Goal: Task Accomplishment & Management: Complete application form

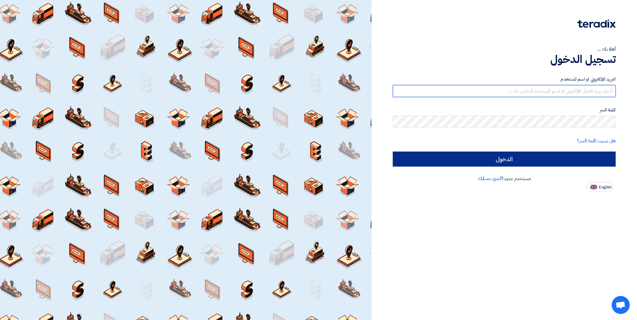
type input "[EMAIL_ADDRESS][DOMAIN_NAME]"
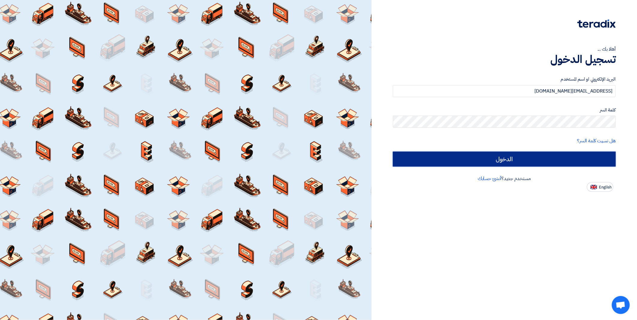
click at [526, 158] on input "الدخول" at bounding box center [504, 159] width 223 height 15
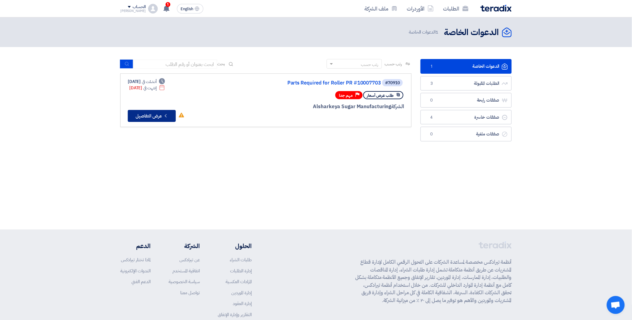
click at [152, 114] on button "Check details عرض التفاصيل" at bounding box center [152, 116] width 48 height 12
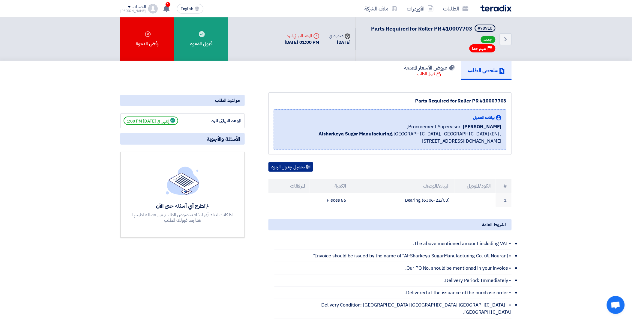
click at [298, 166] on button "تحميل جدول البنود" at bounding box center [291, 167] width 45 height 10
click at [417, 8] on link "الأوردرات" at bounding box center [420, 9] width 36 height 14
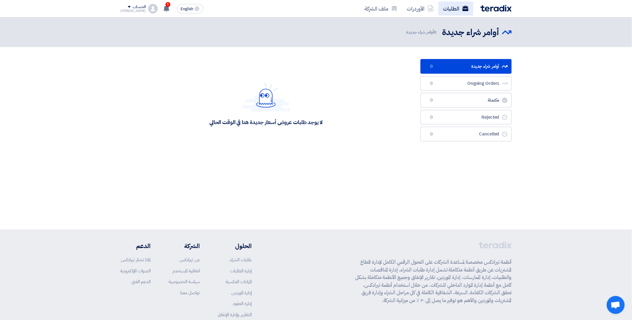
click at [452, 8] on link "الطلبات" at bounding box center [456, 9] width 35 height 14
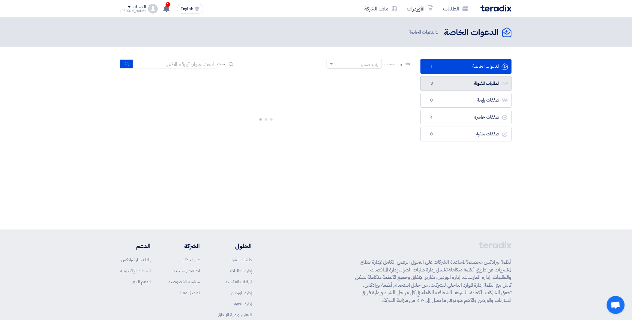
click at [463, 89] on link "الطلبات المقبولة الطلبات المقبولة 3" at bounding box center [466, 83] width 91 height 15
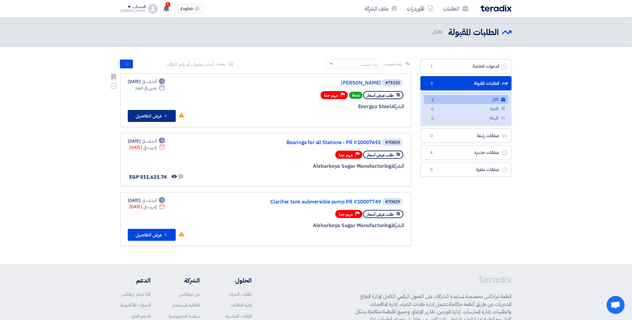
click at [155, 112] on button "Check details عرض التفاصيل" at bounding box center [152, 116] width 48 height 12
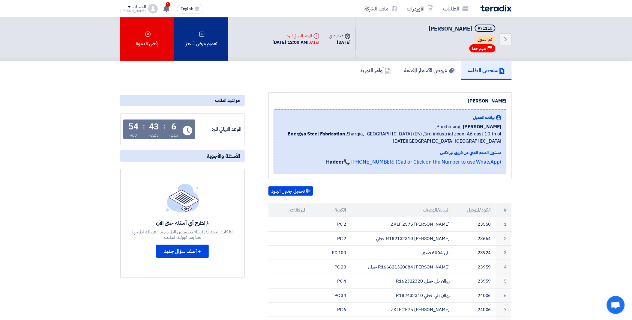
click at [220, 37] on div "تقديم عرض أسعار" at bounding box center [201, 39] width 54 height 44
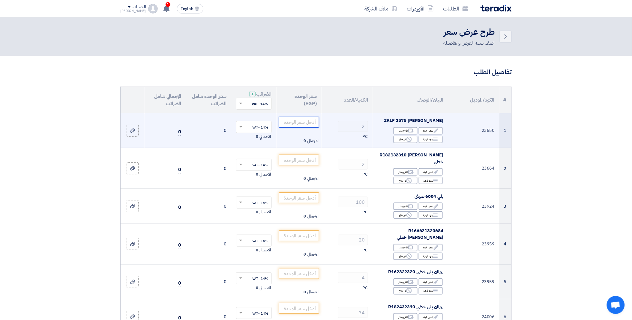
click at [305, 122] on input "number" at bounding box center [299, 122] width 41 height 11
paste input "22200"
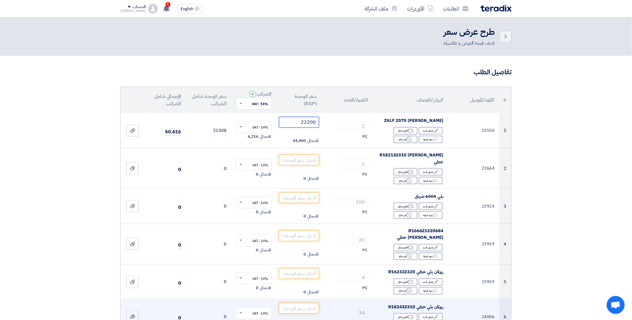
type input "22200"
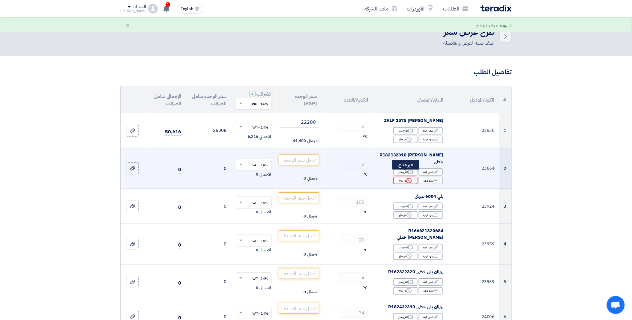
click at [404, 177] on div "Reject غير متاح" at bounding box center [406, 181] width 24 height 8
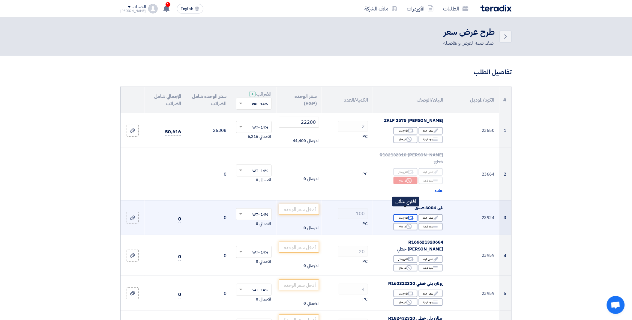
click at [403, 215] on div "Alternative اقترح بدائل" at bounding box center [406, 219] width 24 height 8
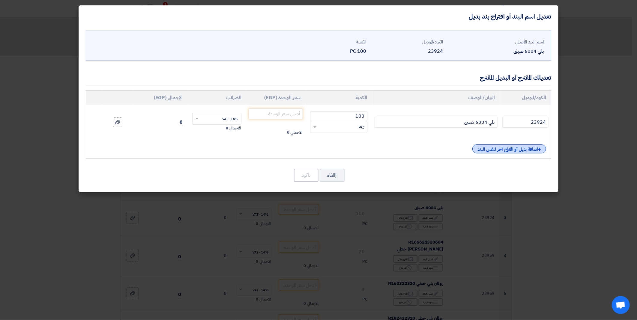
click at [508, 150] on div "+ اضافة بديل أو اقتراح آخر لنفس البند" at bounding box center [510, 149] width 74 height 9
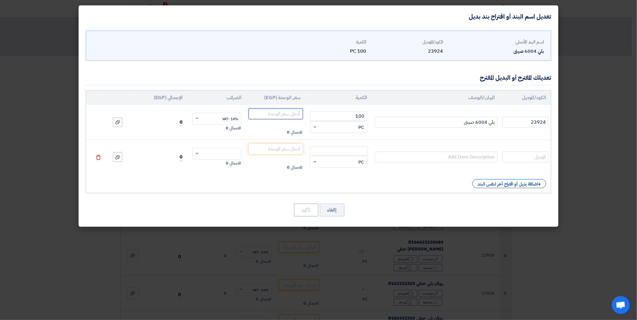
click at [266, 115] on input "number" at bounding box center [276, 114] width 54 height 11
type input "0"
click at [261, 127] on td "0 الاجمالي 0" at bounding box center [275, 122] width 59 height 35
click at [335, 218] on div "اسم البند الأصلي بلي 6004 صينى الكود/الموديل 23924 الكمية 100 PC" at bounding box center [319, 128] width 480 height 200
click at [335, 214] on button "إالغاء" at bounding box center [332, 210] width 25 height 13
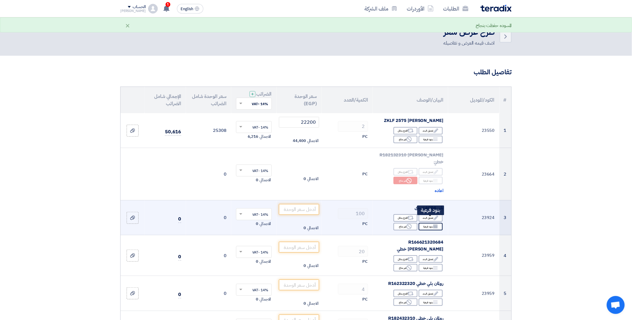
click at [437, 224] on icon "Breakdown" at bounding box center [435, 226] width 5 height 5
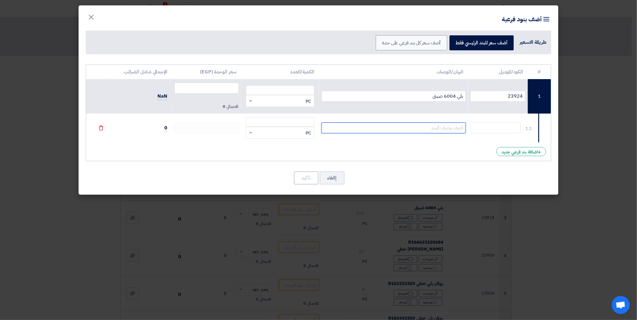
click at [434, 131] on input "text" at bounding box center [394, 128] width 145 height 11
paste input "6004-C-2HRS"
type input "6004-C-2HRS"
click at [301, 124] on input "number" at bounding box center [280, 122] width 68 height 10
paste input "125.00"
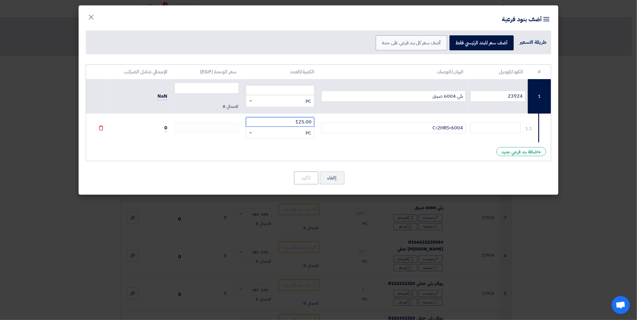
type input "125.00"
drag, startPoint x: 542, startPoint y: 101, endPoint x: 543, endPoint y: 127, distance: 25.5
click at [543, 127] on tbody "1 23924 بلي 6004 صينى RFQ_STEP1.ITEMS.2.TYPE_PLACEHOLDER × PC" at bounding box center [318, 111] width 465 height 64
click at [543, 127] on td "1.1" at bounding box center [539, 128] width 23 height 29
click at [211, 85] on input "number" at bounding box center [207, 88] width 64 height 11
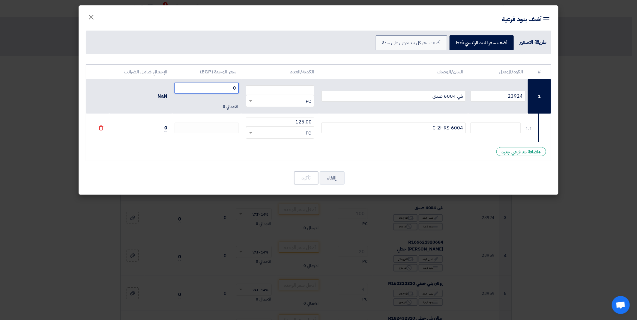
type input "0"
click at [224, 102] on td "0 الاجمالي 0" at bounding box center [206, 96] width 69 height 35
click at [222, 139] on td at bounding box center [206, 128] width 69 height 29
click at [226, 87] on input "0" at bounding box center [207, 88] width 64 height 11
click at [222, 146] on div "# الكود/الموديل البيان/الوصف الكمية/العدد سعر الوحدة (EGP) الإجمالي شامل الضرائ…" at bounding box center [319, 113] width 466 height 97
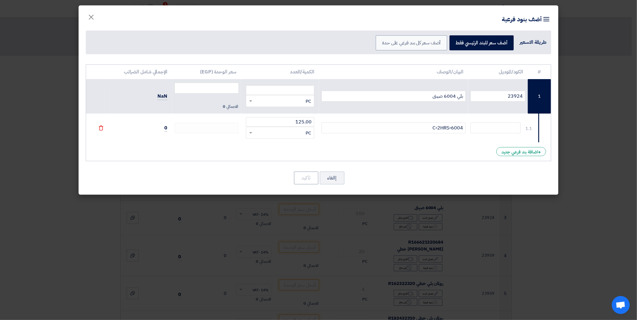
click at [281, 131] on div "RFQ_STEP1.ITEMS.2.TYPE_PLACEHOLDER × PC" at bounding box center [284, 133] width 60 height 7
click at [333, 188] on div "# الكود/الموديل البيان/الوصف الكمية/العدد سعر الوحدة (EGP) الإجمالي شامل الضرائ…" at bounding box center [319, 129] width 480 height 134
click at [299, 122] on input "125.00" at bounding box center [280, 122] width 68 height 10
click at [259, 152] on div "# الكود/الموديل البيان/الوصف الكمية/العدد سعر الوحدة (EGP) الإجمالي شامل الضرائ…" at bounding box center [319, 113] width 466 height 97
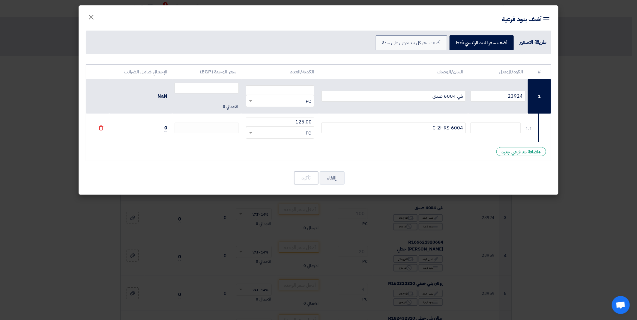
click at [277, 128] on div "RFQ_STEP1.ITEMS.2.TYPE_PLACEHOLDER × PC" at bounding box center [280, 133] width 68 height 12
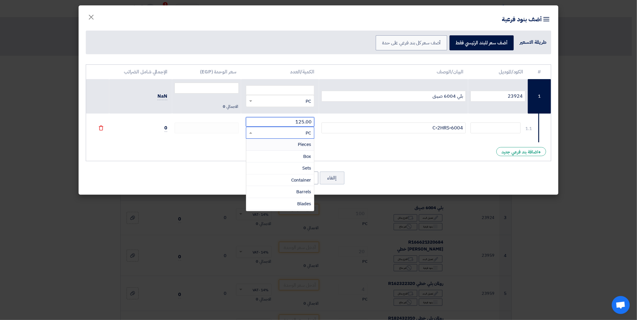
click at [273, 121] on input "125.00" at bounding box center [280, 122] width 68 height 10
click at [271, 122] on input "125.00" at bounding box center [280, 122] width 68 height 10
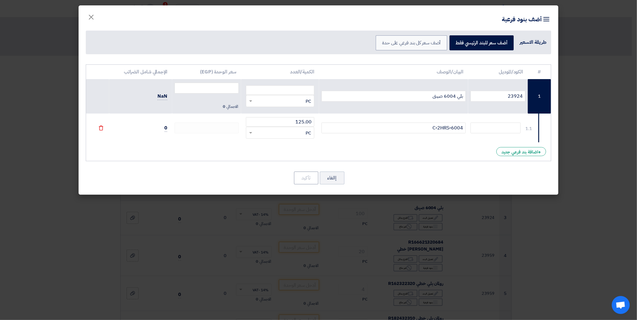
drag, startPoint x: 299, startPoint y: 130, endPoint x: 296, endPoint y: 134, distance: 5.2
click at [299, 130] on div "RFQ_STEP1.ITEMS.2.TYPE_PLACEHOLDER × PC" at bounding box center [284, 133] width 60 height 7
click at [103, 131] on div "File" at bounding box center [98, 128] width 14 height 7
click at [100, 128] on icon "File" at bounding box center [100, 127] width 5 height 5
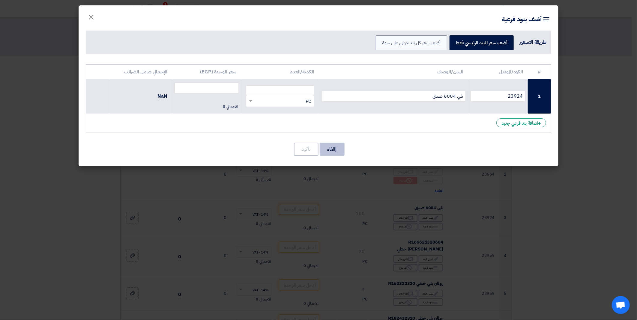
click at [335, 146] on button "إالغاء" at bounding box center [332, 149] width 25 height 13
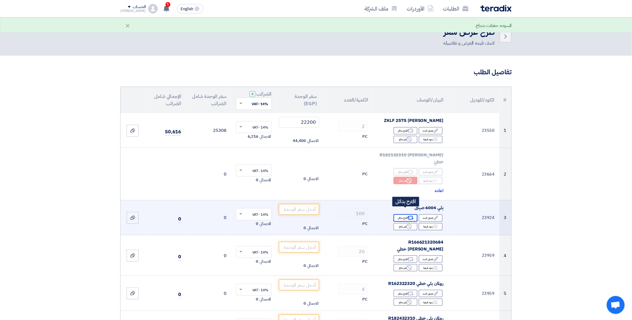
click at [409, 215] on icon "Alternative" at bounding box center [411, 218] width 6 height 6
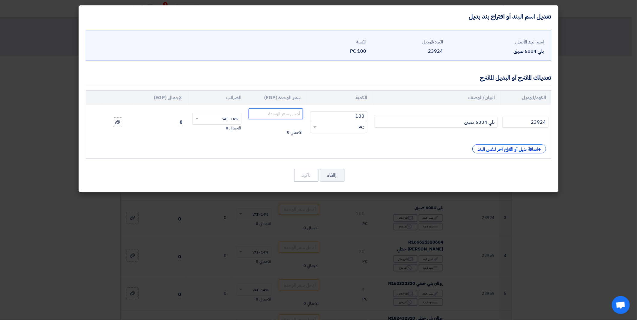
click at [284, 116] on input "number" at bounding box center [276, 114] width 54 height 11
type input "125"
drag, startPoint x: 461, startPoint y: 124, endPoint x: 513, endPoint y: 121, distance: 52.9
click at [513, 121] on tr "23924 بلي 6004 صينى 100 RFQ_STEP1.ITEMS.2.TYPE_PLACEHOLDER × PC" at bounding box center [318, 122] width 465 height 35
paste input "6004-C-2HRS"
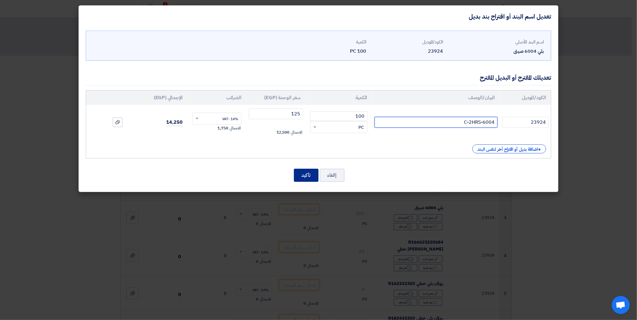
type input "6004-C-2HRS"
click at [295, 179] on button "تأكيد" at bounding box center [306, 175] width 25 height 13
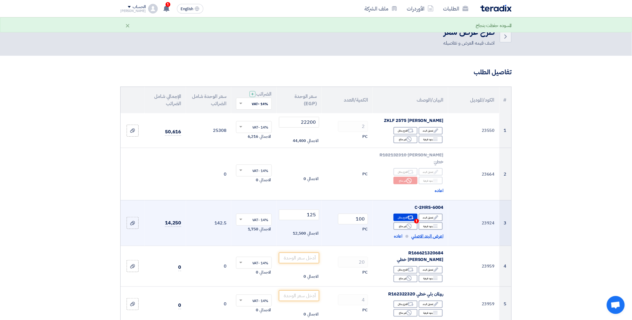
click at [431, 233] on span "اعرض البند الاصلي" at bounding box center [428, 236] width 32 height 7
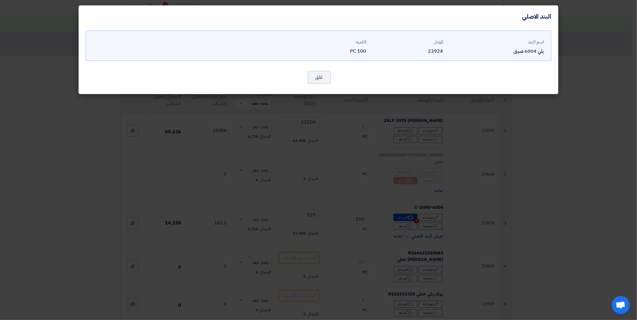
click at [461, 226] on modal-container "البند الاصلي اسم البند بلي 6004 صينى المودل 23924 الكميه" at bounding box center [318, 160] width 637 height 320
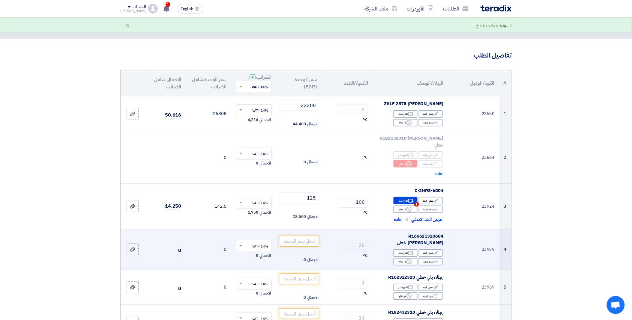
scroll to position [33, 0]
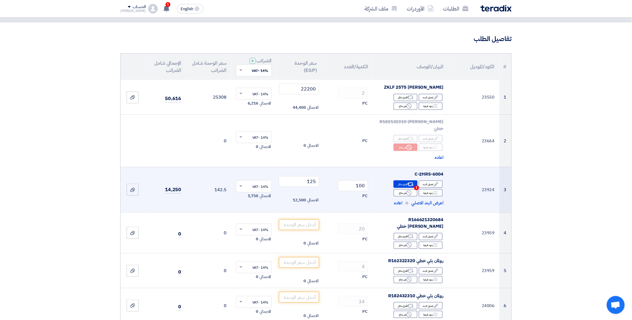
click at [440, 200] on td "6004-C-2HRS Edit تعديل البند Alternative اقترح بدائل 1 Breakdown Reject" at bounding box center [410, 190] width 75 height 46
click at [439, 200] on span "اعرض البند الاصلي" at bounding box center [428, 203] width 32 height 7
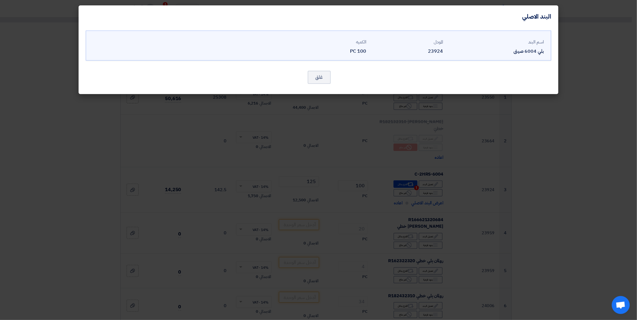
click at [471, 196] on modal-container "البند الاصلي اسم البند بلي 6004 صينى المودل 23924 الكميه" at bounding box center [318, 160] width 637 height 320
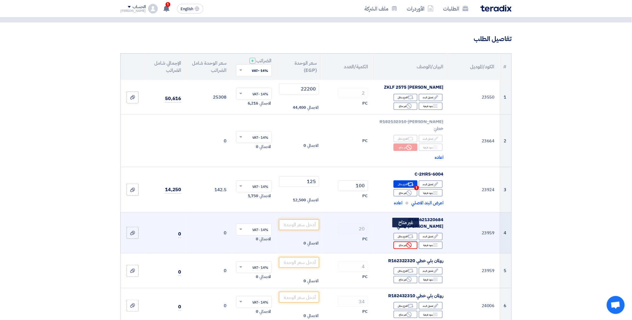
click at [412, 243] on use at bounding box center [409, 245] width 5 height 5
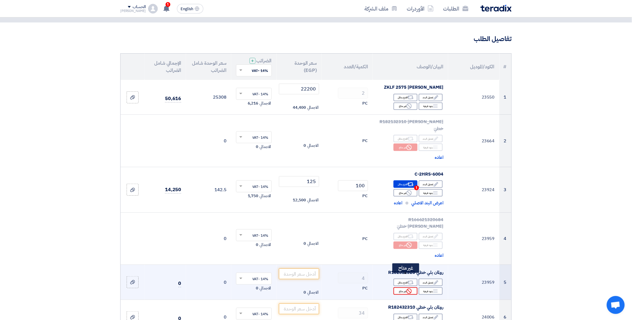
click at [404, 288] on div "Reject غير متاح" at bounding box center [406, 292] width 24 height 8
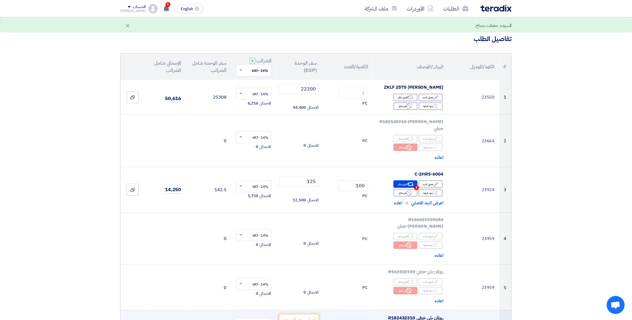
scroll to position [100, 0]
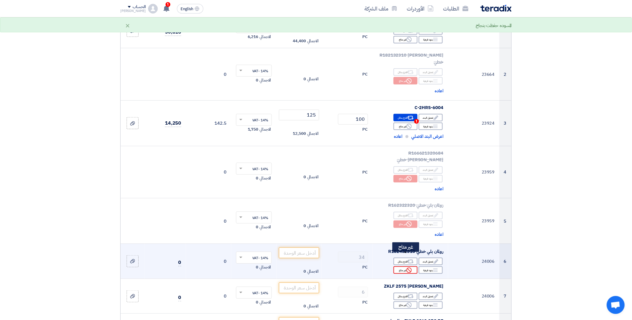
click at [405, 267] on div "Reject غير متاح" at bounding box center [406, 271] width 24 height 8
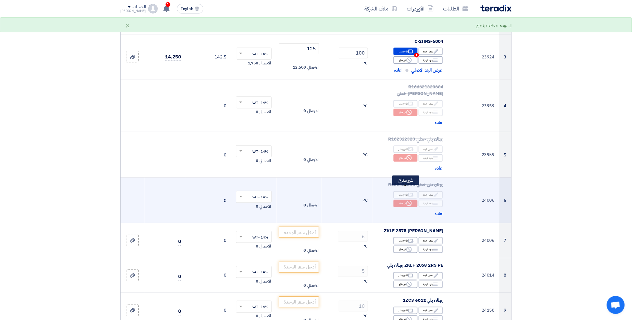
scroll to position [167, 0]
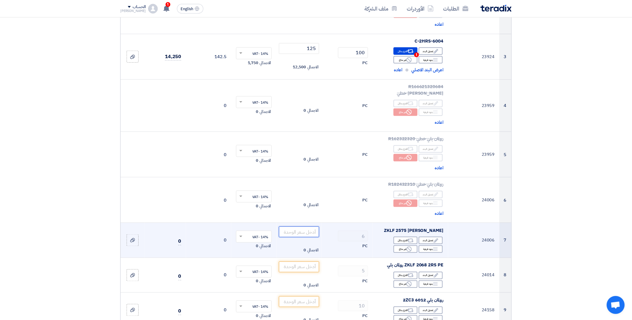
click at [298, 227] on input "number" at bounding box center [299, 232] width 41 height 11
paste input "22200"
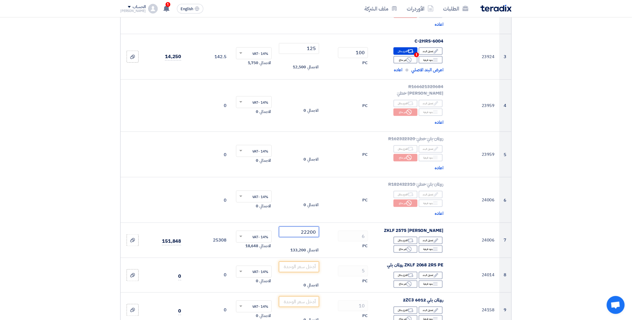
type input "22200"
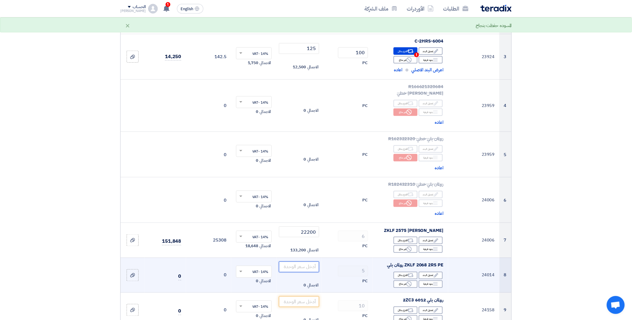
click at [299, 262] on input "number" at bounding box center [299, 267] width 41 height 11
paste input "21000"
type input "21000"
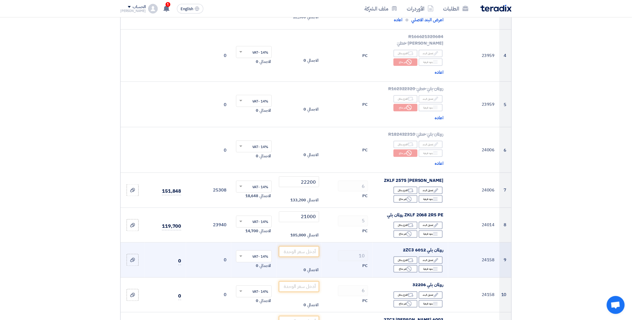
scroll to position [233, 0]
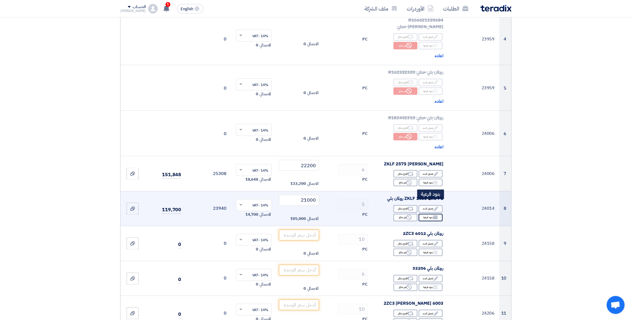
click at [427, 214] on div "Breakdown بنود فرعية" at bounding box center [431, 218] width 24 height 8
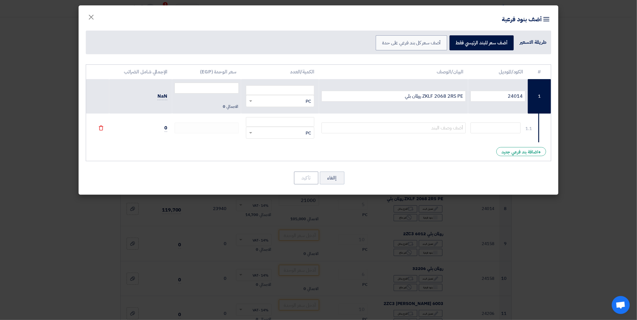
drag, startPoint x: 352, startPoint y: 174, endPoint x: 333, endPoint y: 182, distance: 20.1
click at [351, 174] on div "إالغاء تأكيد" at bounding box center [319, 178] width 466 height 14
click at [333, 182] on button "إالغاء" at bounding box center [332, 178] width 25 height 13
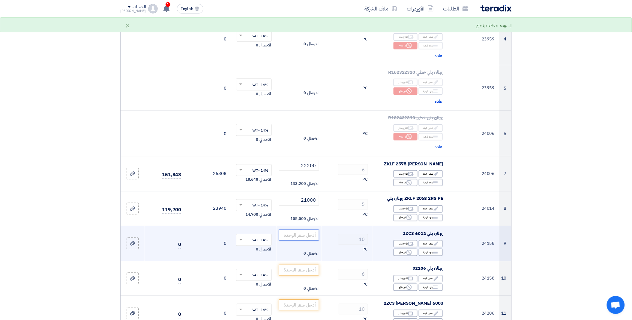
click at [303, 230] on input "number" at bounding box center [299, 235] width 41 height 11
paste input "512.00"
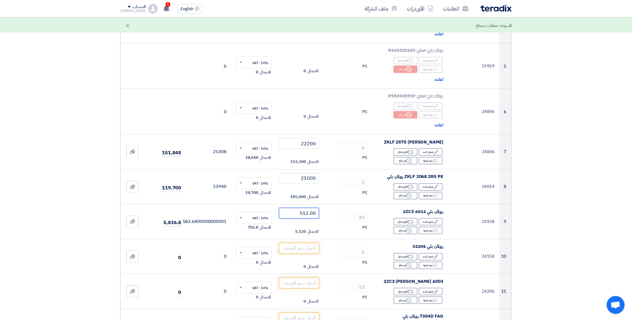
scroll to position [266, 0]
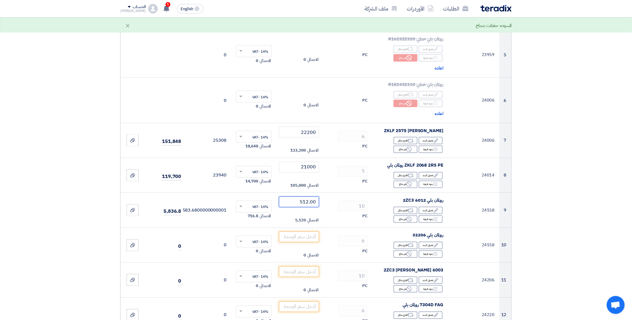
type input "512.00"
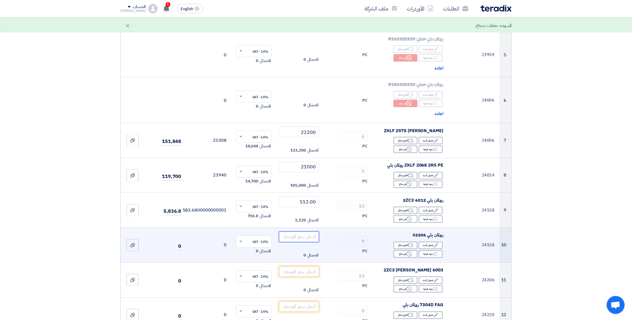
click at [295, 232] on input "number" at bounding box center [299, 237] width 41 height 11
paste input "520.00"
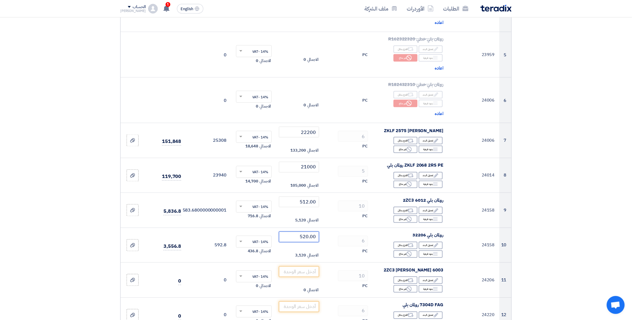
type input "520.00"
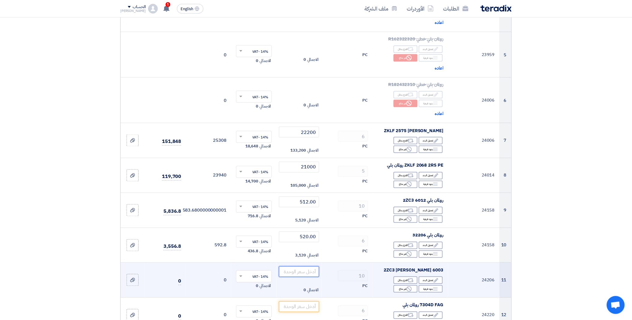
click at [300, 267] on input "number" at bounding box center [299, 272] width 41 height 11
paste input "100.00"
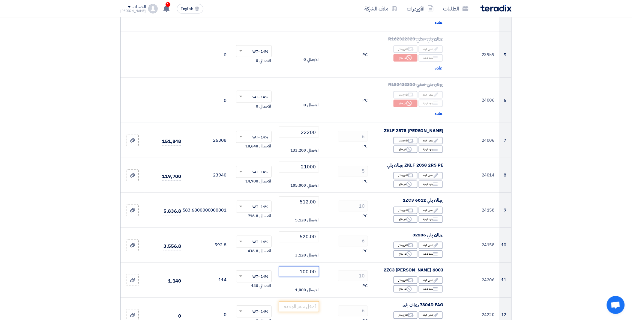
type input "100.00"
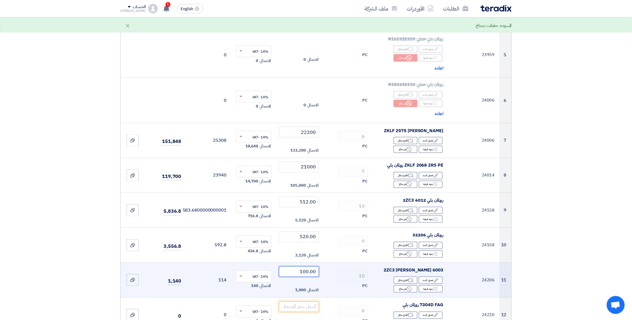
scroll to position [300, 0]
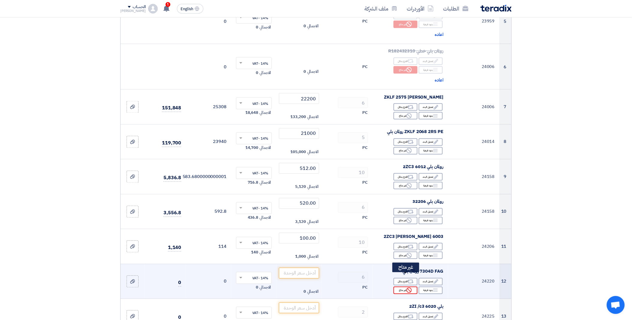
click at [409, 288] on icon "Reject" at bounding box center [409, 290] width 5 height 5
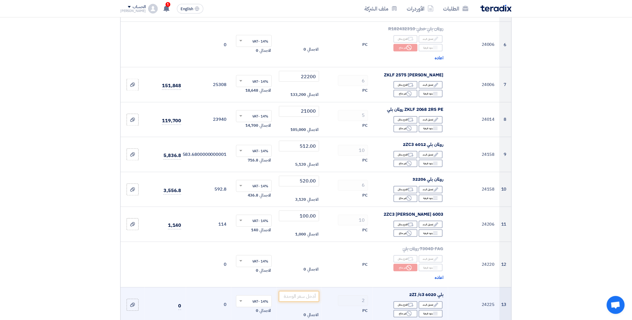
scroll to position [333, 0]
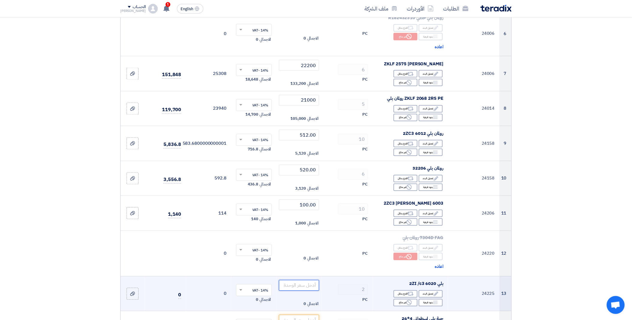
click at [301, 281] on input "number" at bounding box center [299, 286] width 41 height 11
paste input "2775.00"
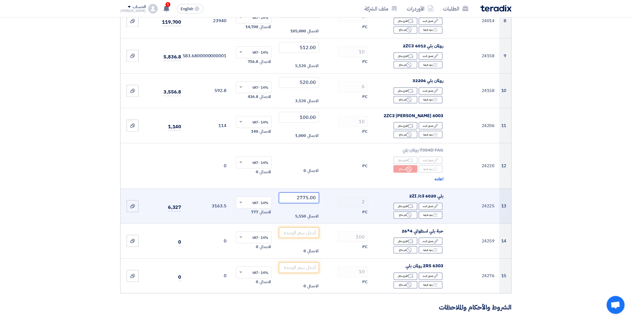
scroll to position [433, 0]
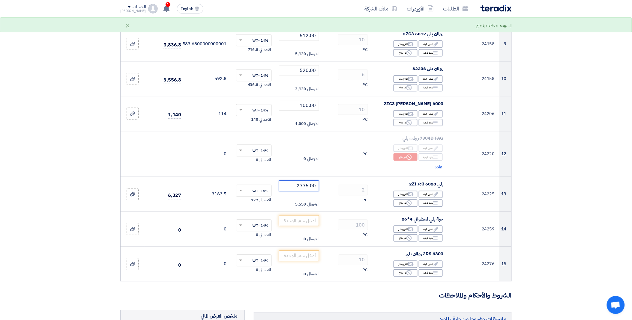
type input "2775.00"
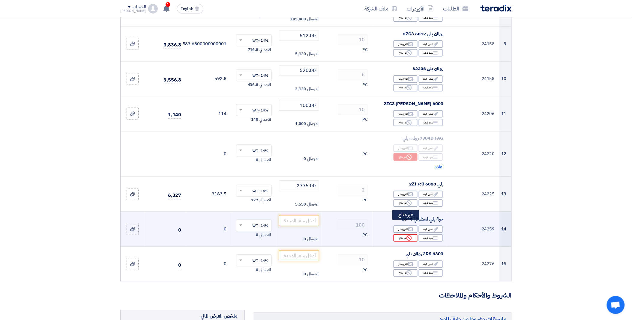
click at [403, 234] on div "Reject غير متاح" at bounding box center [406, 238] width 24 height 8
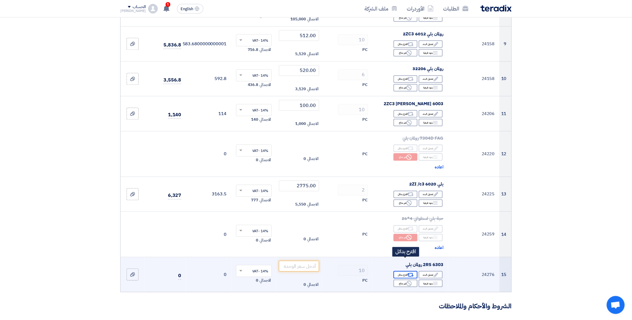
click at [412, 272] on icon "Alternative" at bounding box center [411, 275] width 6 height 6
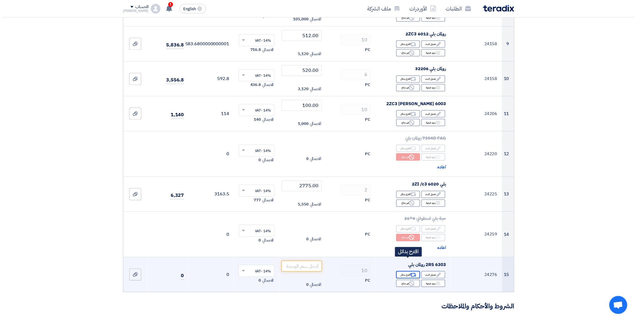
scroll to position [388, 0]
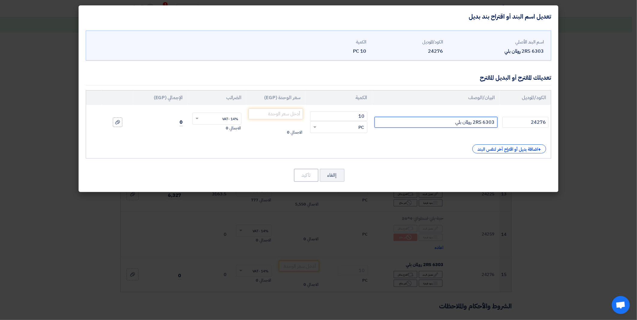
click at [480, 127] on input "6303 2RS رولمان بلي" at bounding box center [436, 122] width 123 height 11
paste input "text"
click at [435, 124] on input "text" at bounding box center [436, 122] width 123 height 11
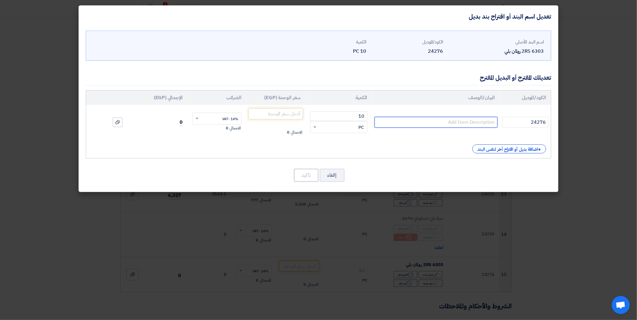
paste input "text"
click at [478, 124] on input "text" at bounding box center [436, 122] width 123 height 11
paste input "6303-2RSR-C3"
type input "6303-2RSR-C3"
click at [278, 116] on input "number" at bounding box center [276, 114] width 54 height 11
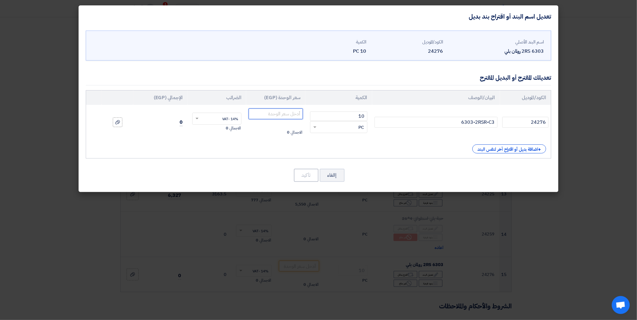
paste input "140.00"
type input "140.00"
click at [310, 175] on button "تأكيد" at bounding box center [306, 175] width 25 height 13
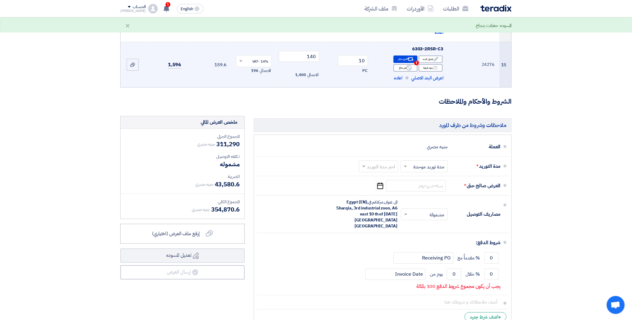
scroll to position [667, 0]
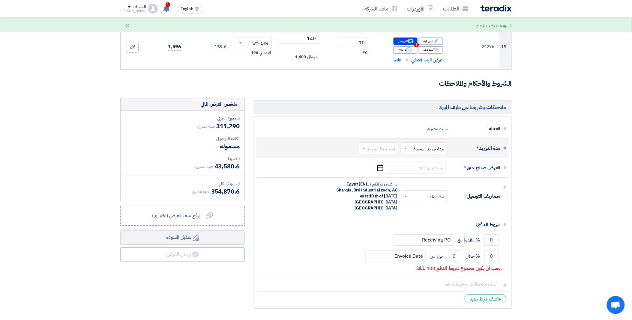
click at [378, 145] on input "text" at bounding box center [377, 149] width 36 height 9
click at [407, 148] on span at bounding box center [405, 149] width 3 height 2
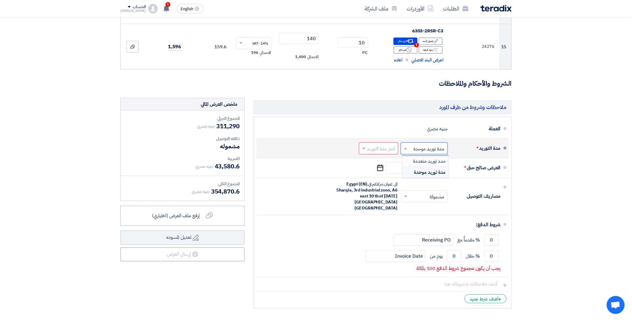
click at [432, 156] on div "مدد توريد متعددة" at bounding box center [425, 161] width 47 height 11
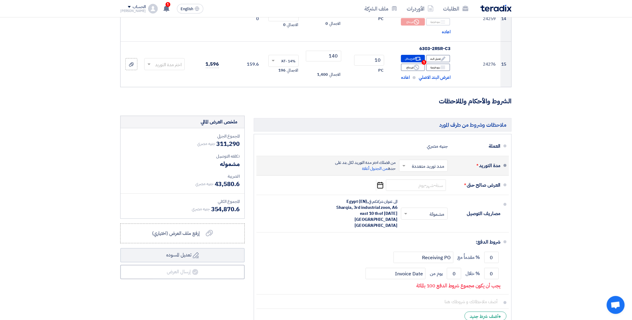
scroll to position [674, 0]
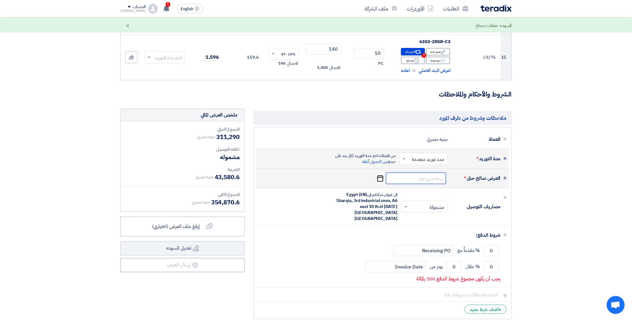
click at [424, 173] on input at bounding box center [416, 178] width 60 height 11
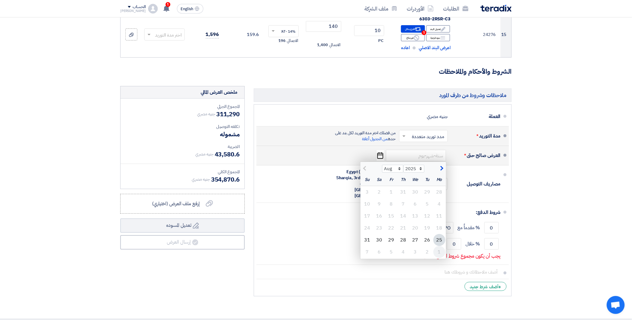
scroll to position [707, 0]
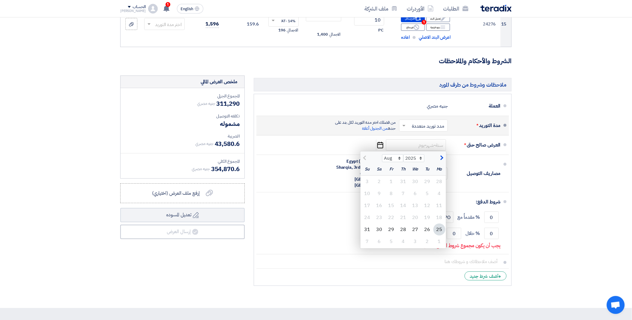
select select "9"
type input "[DATE]"
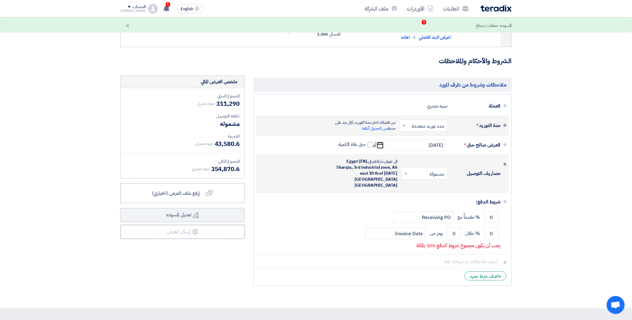
scroll to position [674, 0]
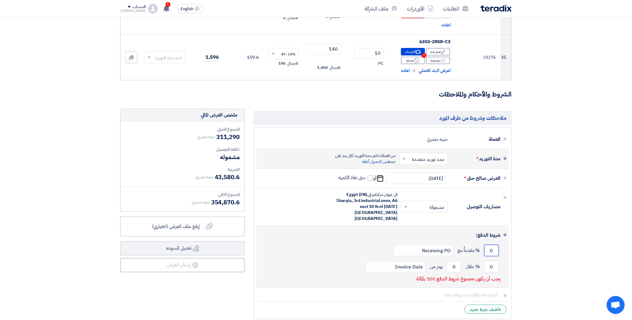
drag, startPoint x: 491, startPoint y: 215, endPoint x: 500, endPoint y: 215, distance: 9.3
click at [500, 243] on div "0 % مقدماً مع Receiving PO" at bounding box center [380, 251] width 239 height 16
click at [120, 242] on button "Draft تعديل المسوده" at bounding box center [182, 249] width 125 height 14
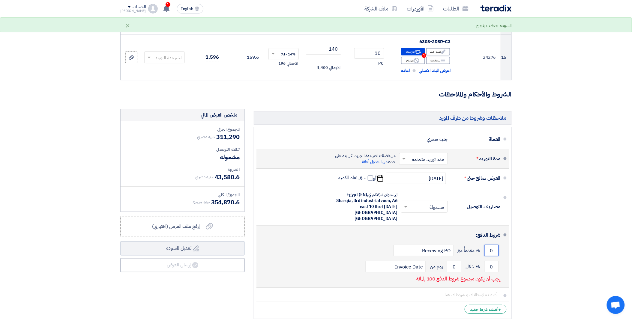
scroll to position [707, 0]
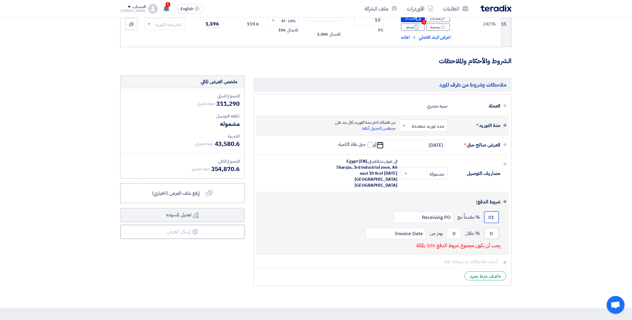
type input "01"
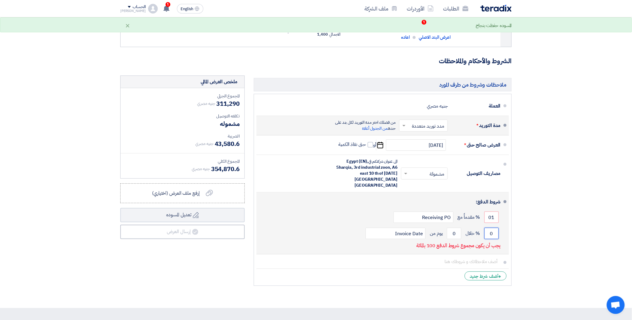
click at [494, 228] on input "0" at bounding box center [492, 233] width 14 height 11
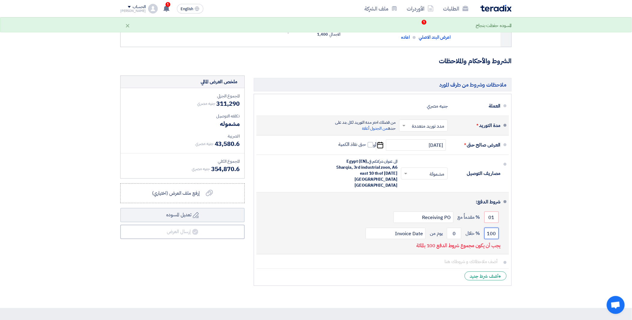
click at [488, 228] on input "100" at bounding box center [492, 233] width 14 height 11
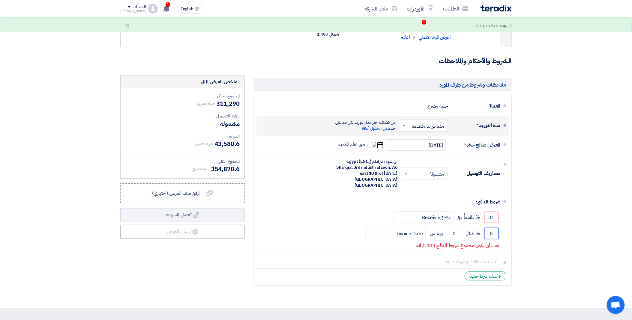
type input "0"
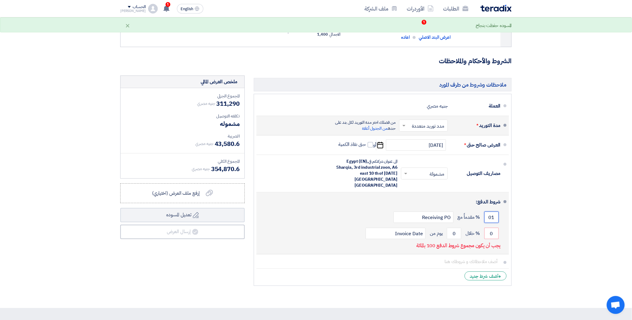
click at [489, 212] on input "01" at bounding box center [492, 217] width 14 height 11
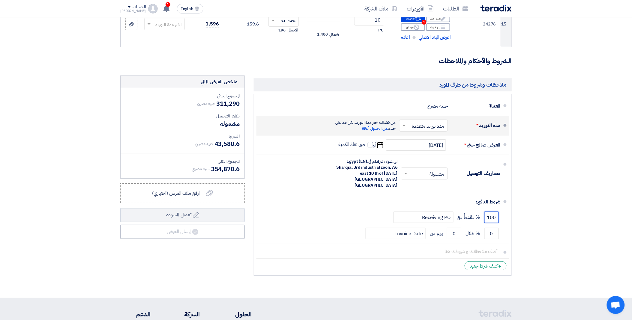
type input "100"
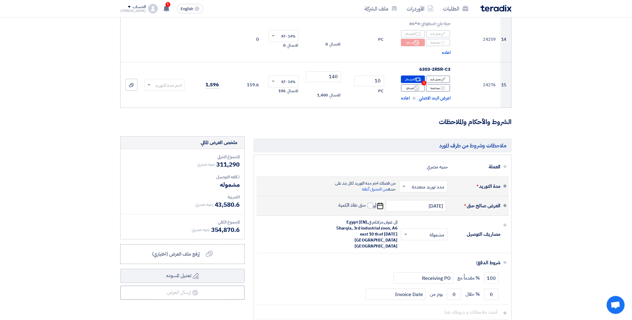
scroll to position [640, 0]
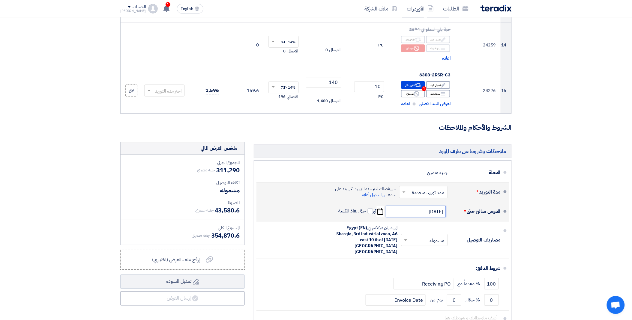
click at [420, 206] on input "[DATE]" at bounding box center [416, 211] width 60 height 11
select select "9"
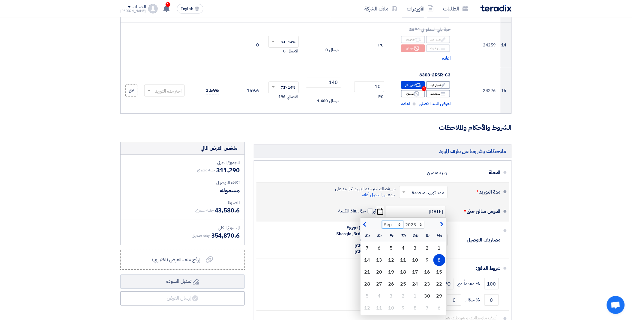
click at [401, 221] on select "Aug Sep Oct Nov Dec" at bounding box center [392, 225] width 21 height 8
click at [382, 221] on select "Aug Sep Oct Nov Dec" at bounding box center [392, 225] width 21 height 8
click at [290, 307] on div "ملاحظات وشروط من طرف المورد العملة جنيه مصري مدة التوريد * اختر مدة التوريد × ×" at bounding box center [382, 243] width 267 height 203
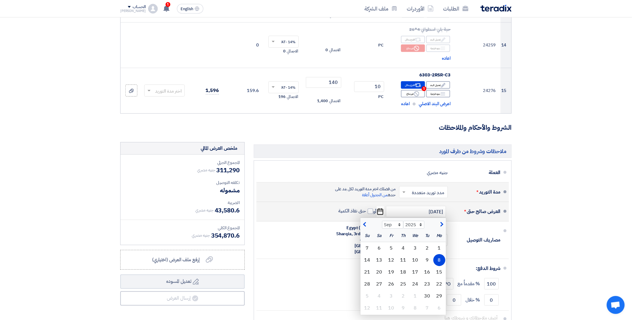
click at [441, 254] on div "8" at bounding box center [440, 260] width 12 height 12
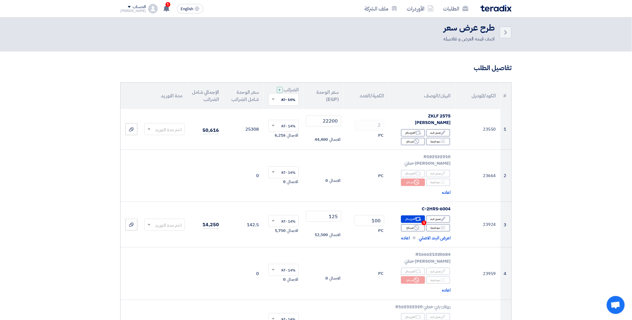
scroll to position [0, 0]
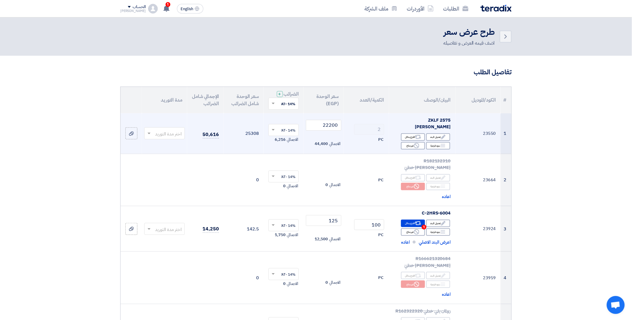
click at [166, 129] on div at bounding box center [165, 134] width 40 height 10
click at [162, 129] on input "text" at bounding box center [168, 134] width 29 height 10
click at [178, 189] on span "4-6 اسبوع" at bounding box center [172, 192] width 19 height 7
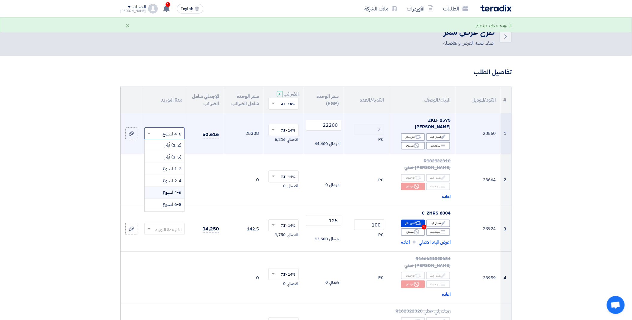
click at [156, 129] on input "text" at bounding box center [168, 134] width 29 height 10
click at [180, 170] on span "3-4 شهر" at bounding box center [173, 170] width 15 height 7
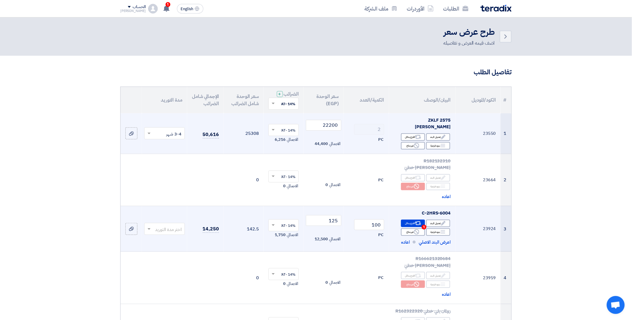
click at [164, 225] on input "text" at bounding box center [168, 230] width 29 height 10
click at [179, 261] on span "1-2 اسبوع" at bounding box center [172, 264] width 19 height 7
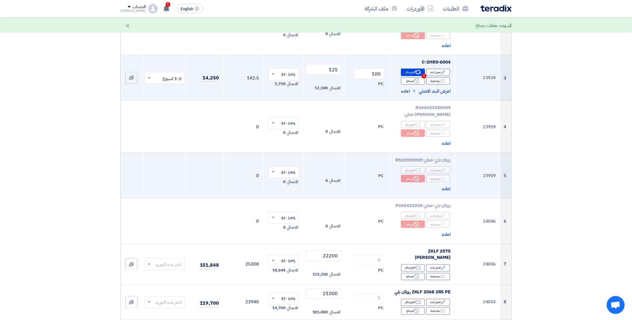
scroll to position [167, 0]
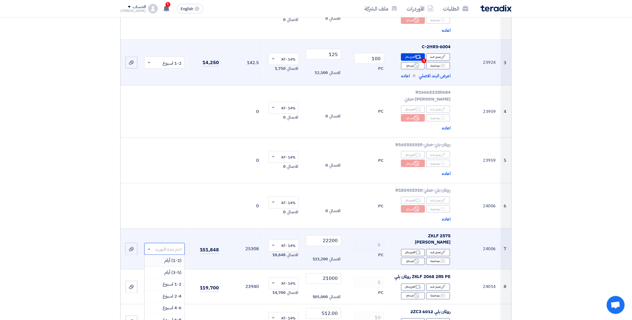
click at [181, 245] on input "text" at bounding box center [168, 250] width 29 height 10
click at [173, 283] on span "3-4 شهر" at bounding box center [173, 286] width 15 height 7
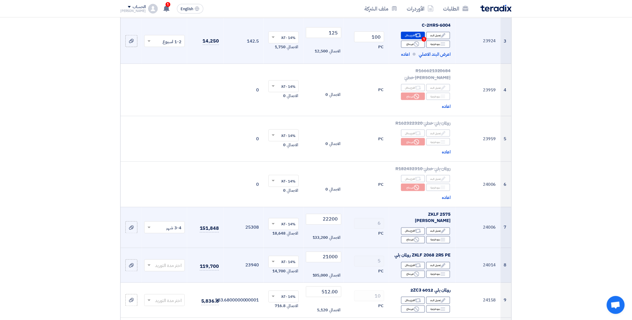
scroll to position [200, 0]
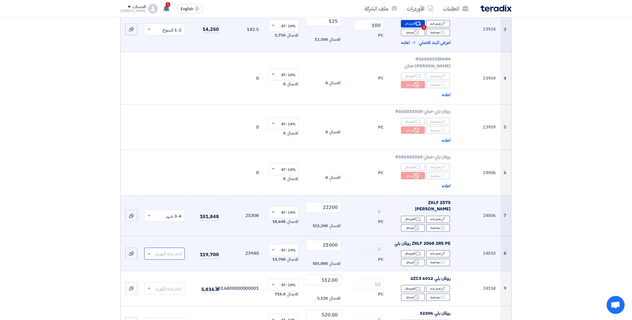
click at [157, 250] on input "text" at bounding box center [168, 255] width 29 height 10
click at [173, 286] on span "1-2 اسبوع" at bounding box center [172, 289] width 19 height 7
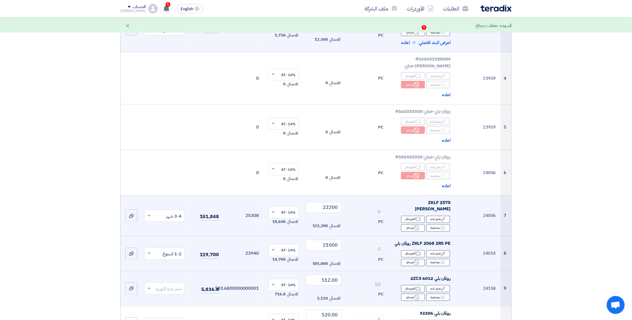
scroll to position [233, 0]
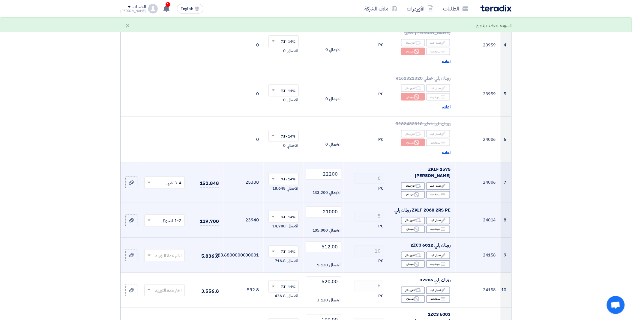
click at [158, 238] on td "اختر مدة التوريد" at bounding box center [164, 255] width 45 height 35
click at [155, 251] on input "text" at bounding box center [168, 256] width 29 height 10
click at [179, 288] on span "1-2 اسبوع" at bounding box center [172, 291] width 19 height 7
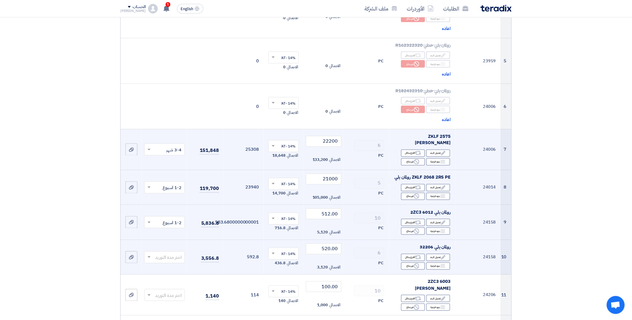
scroll to position [266, 0]
click at [154, 253] on input "text" at bounding box center [168, 258] width 29 height 10
click at [170, 290] on span "1-2 اسبوع" at bounding box center [172, 293] width 19 height 7
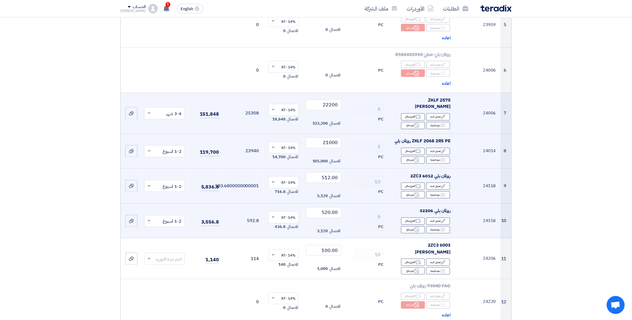
scroll to position [333, 0]
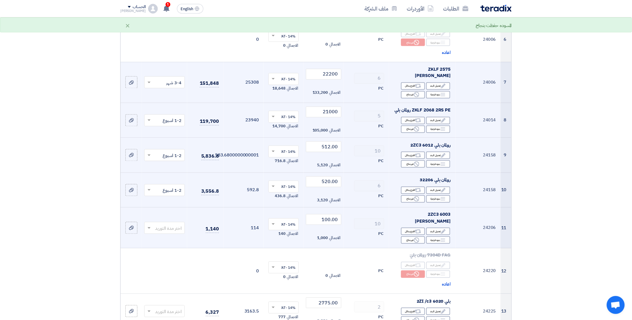
click at [155, 224] on input "text" at bounding box center [168, 229] width 29 height 10
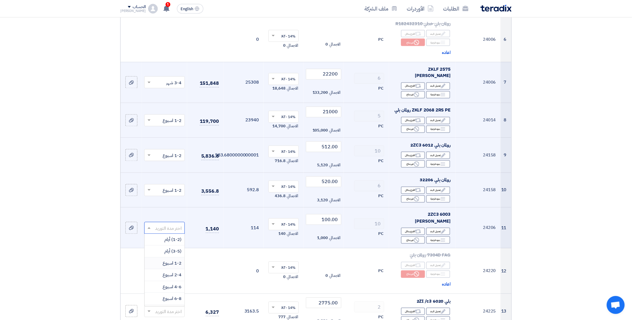
click at [176, 260] on span "1-2 اسبوع" at bounding box center [172, 263] width 19 height 7
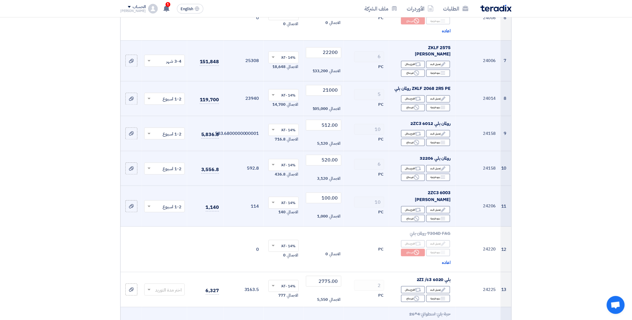
scroll to position [367, 0]
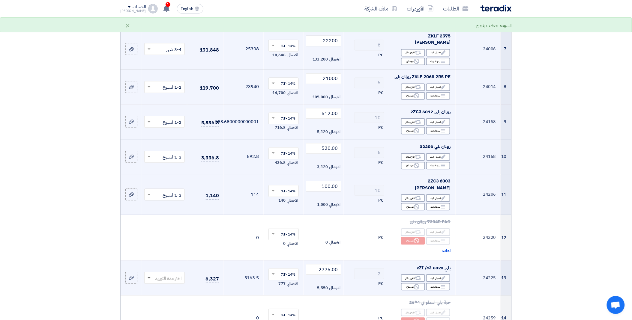
click at [149, 278] on span at bounding box center [149, 279] width 3 height 2
click at [176, 226] on span "1-2 اسبوع" at bounding box center [172, 229] width 19 height 7
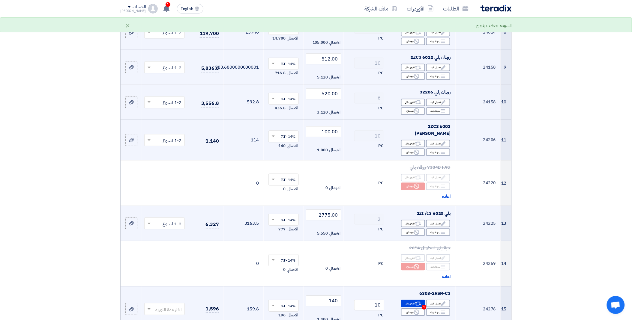
scroll to position [433, 0]
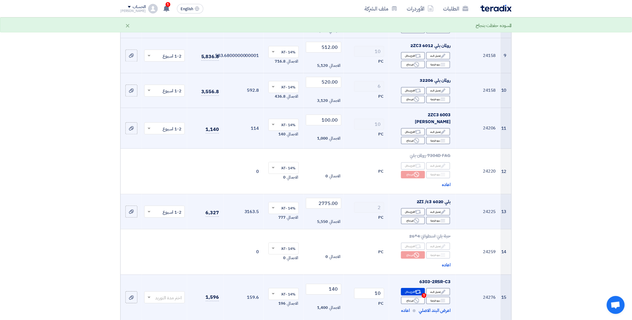
click at [146, 294] on span at bounding box center [149, 297] width 8 height 7
click at [176, 245] on span "1-2 اسبوع" at bounding box center [172, 248] width 19 height 7
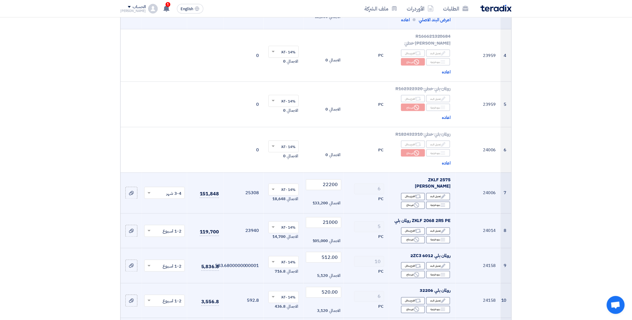
scroll to position [233, 0]
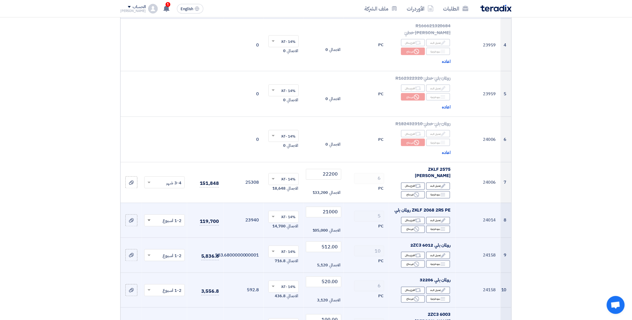
click at [149, 220] on span at bounding box center [149, 221] width 3 height 2
click at [176, 254] on span "3-4 شهر" at bounding box center [173, 257] width 15 height 7
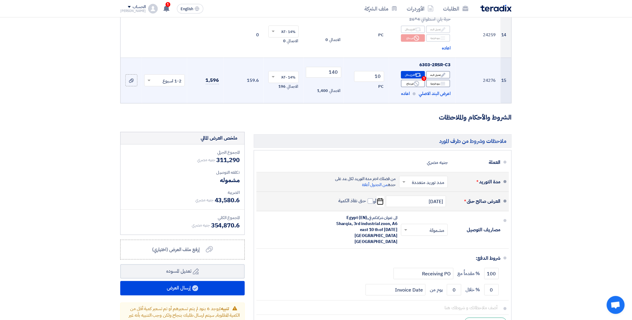
scroll to position [667, 0]
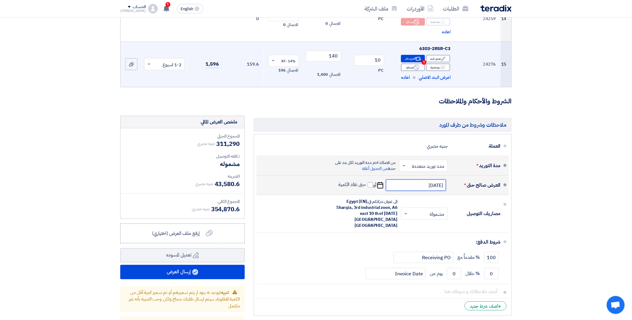
click at [397, 180] on input "[DATE]" at bounding box center [416, 185] width 60 height 11
select select "9"
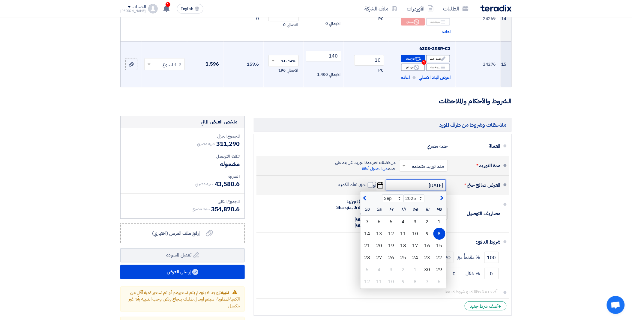
click at [397, 180] on input "[DATE]" at bounding box center [416, 185] width 60 height 11
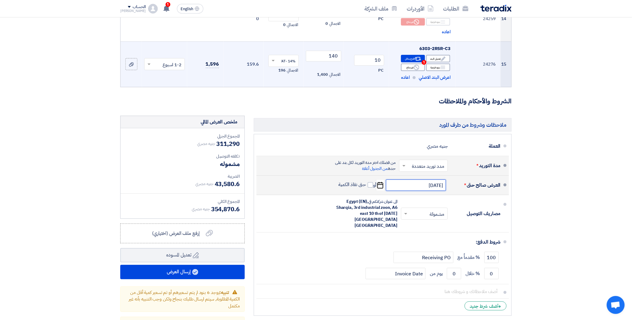
click at [397, 180] on input "[DATE]" at bounding box center [416, 185] width 60 height 11
select select "9"
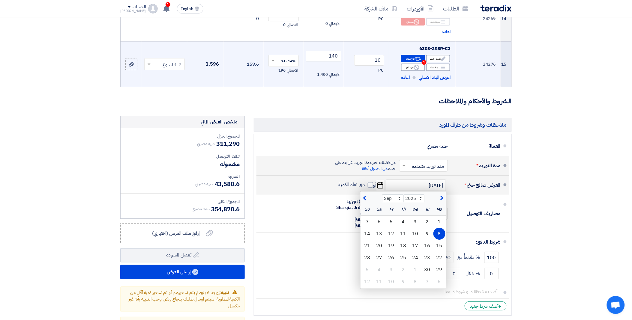
click at [339, 178] on div "العرض صالح حتى * [DATE] Aug Sep Oct Nov [DATE] 2026 2027 2028 2029 2030 2031 20…" at bounding box center [380, 185] width 239 height 14
click at [370, 182] on span at bounding box center [370, 184] width 5 height 5
click at [366, 182] on input "حتى نفاذ الكمية" at bounding box center [352, 187] width 29 height 11
checkbox input "true"
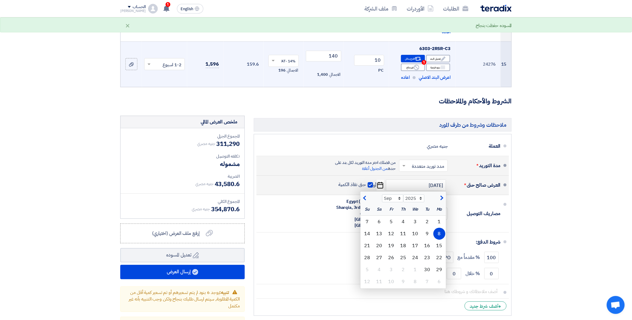
click at [440, 228] on div "8" at bounding box center [440, 234] width 12 height 12
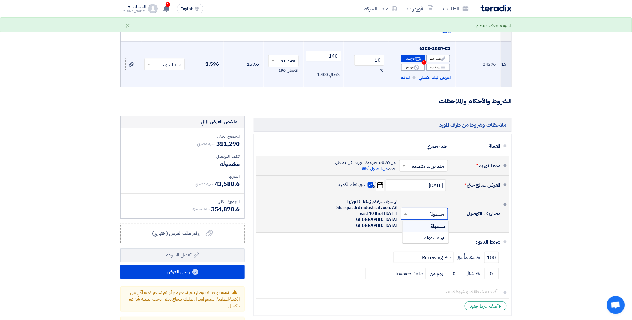
click at [407, 211] on span at bounding box center [405, 214] width 8 height 6
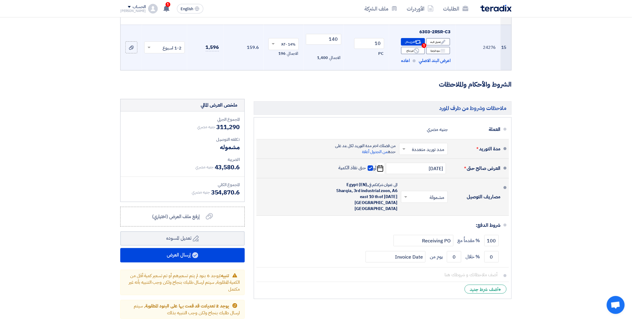
scroll to position [700, 0]
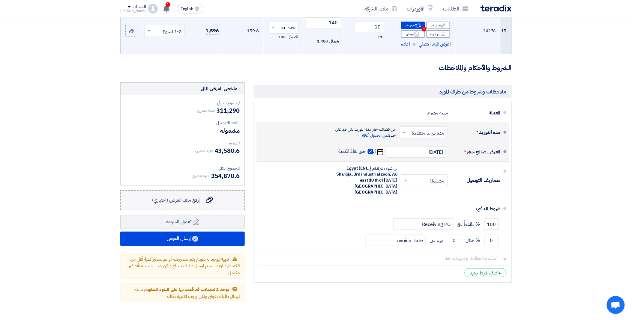
click at [206, 197] on div "إرفع ملف العرض (اختياري) إرفع ملف العرض (اختياري)" at bounding box center [182, 200] width 61 height 7
click at [0, 0] on input "إرفع ملف العرض (اختياري) إرفع ملف العرض (اختياري)" at bounding box center [0, 0] width 0 height 0
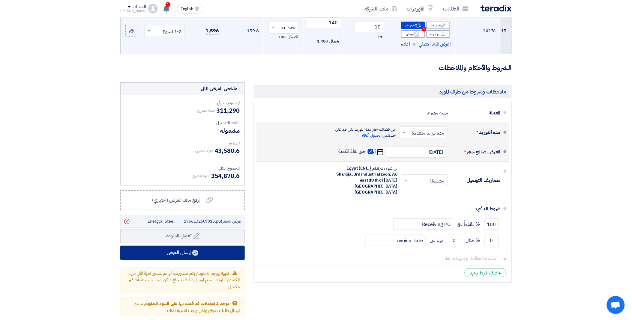
click at [198, 250] on icon at bounding box center [195, 253] width 6 height 6
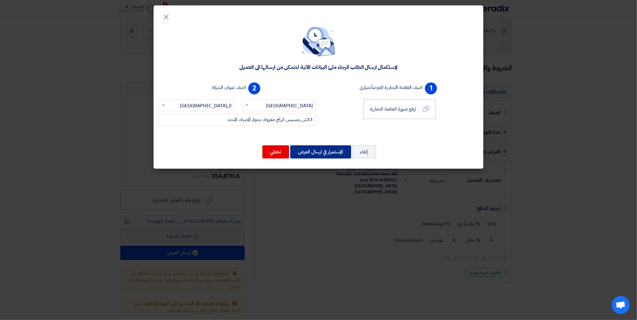
click at [330, 151] on button "الإستمرار في ارسال العرض" at bounding box center [320, 152] width 61 height 13
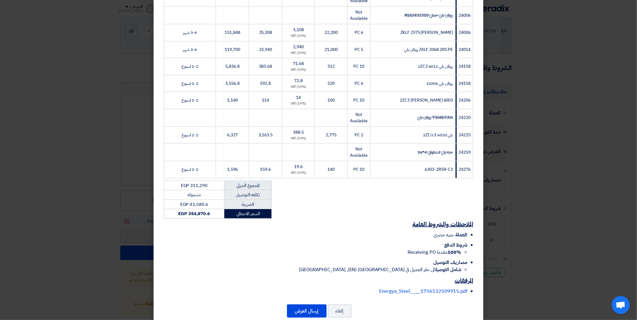
scroll to position [207, 0]
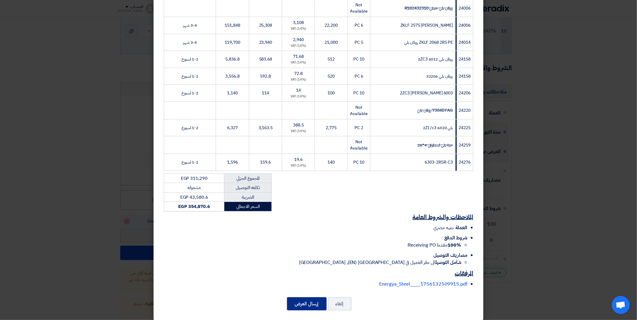
click at [313, 298] on button "إرسال العرض" at bounding box center [307, 304] width 40 height 13
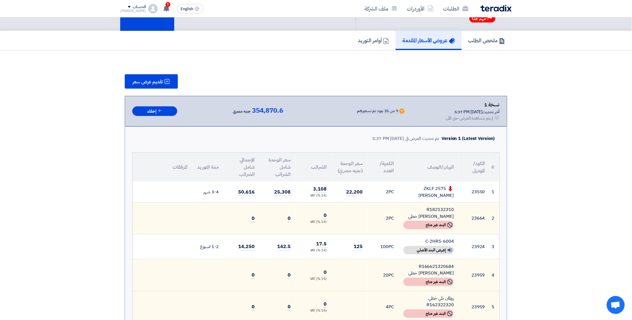
scroll to position [0, 0]
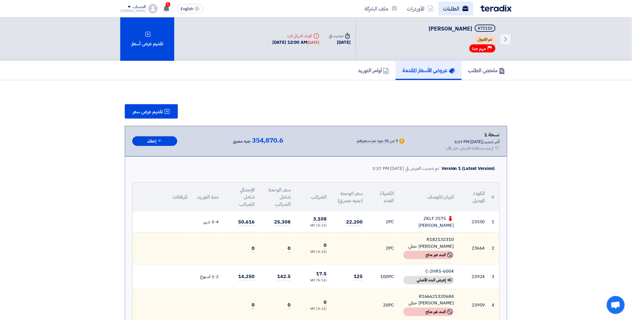
click at [449, 8] on link "الطلبات" at bounding box center [456, 9] width 35 height 14
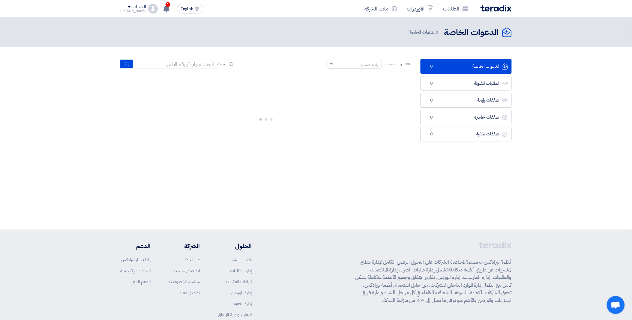
click at [457, 72] on link "الدعوات الخاصة الدعوات الخاصة 0" at bounding box center [466, 66] width 91 height 15
click at [457, 83] on link "الطلبات المقبولة الطلبات المقبولة 0" at bounding box center [466, 83] width 91 height 15
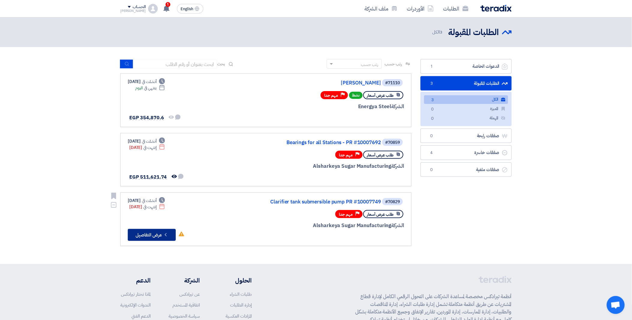
click at [157, 233] on button "Check details عرض التفاصيل" at bounding box center [152, 235] width 48 height 12
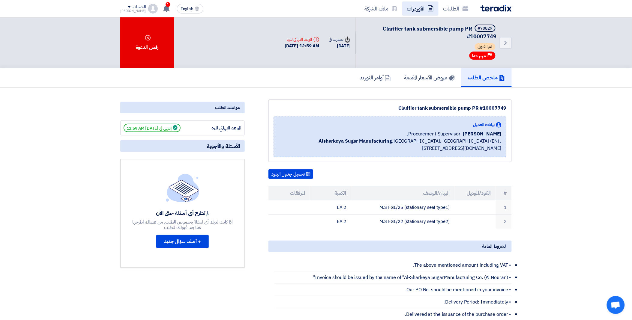
click at [430, 10] on icon at bounding box center [431, 8] width 6 height 6
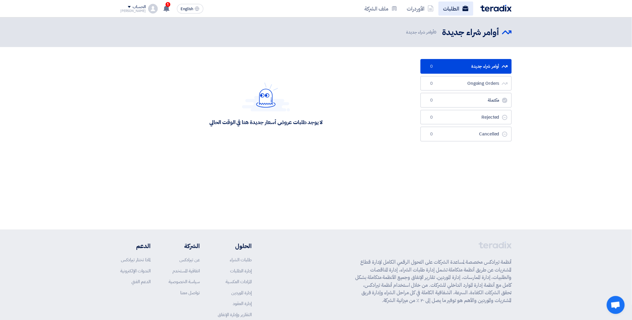
click at [452, 10] on link "الطلبات" at bounding box center [456, 9] width 35 height 14
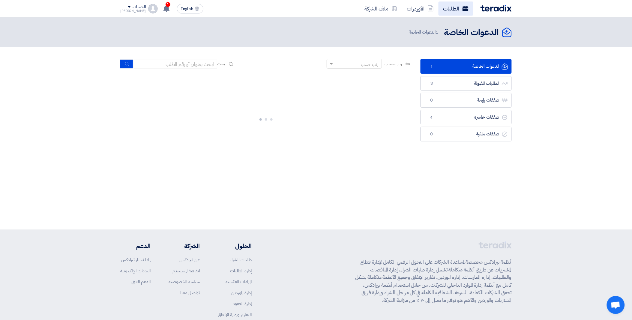
click at [452, 3] on link "الطلبات" at bounding box center [456, 9] width 35 height 14
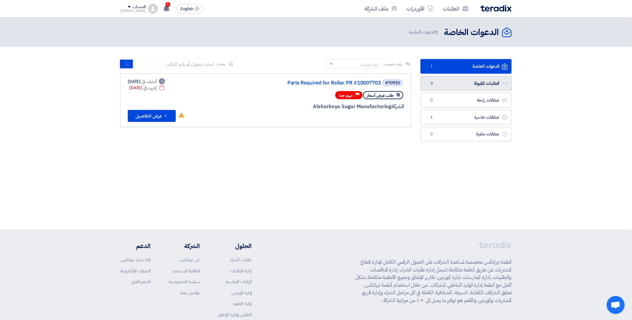
click at [475, 86] on link "الطلبات المقبولة الطلبات المقبولة 3" at bounding box center [466, 83] width 91 height 15
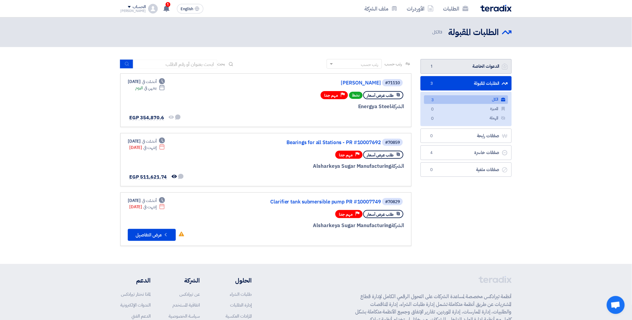
click at [469, 62] on link "الدعوات الخاصة الدعوات الخاصة 1" at bounding box center [466, 66] width 91 height 15
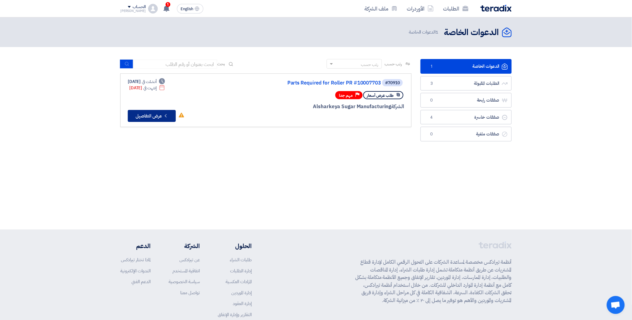
click at [160, 113] on button "Check details عرض التفاصيل" at bounding box center [152, 116] width 48 height 12
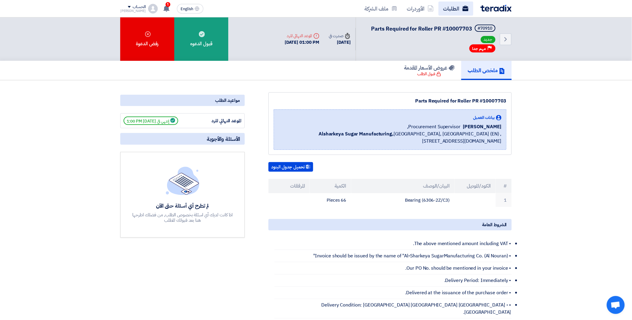
click at [452, 13] on link "الطلبات" at bounding box center [456, 9] width 35 height 14
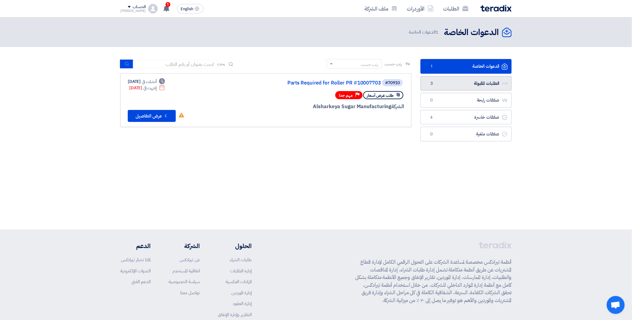
click at [476, 83] on link "الطلبات المقبولة الطلبات المقبولة 3" at bounding box center [466, 83] width 91 height 15
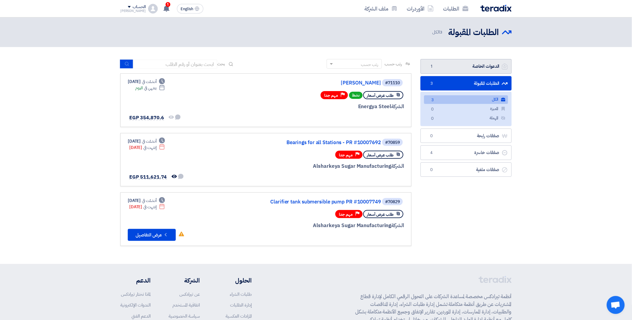
click at [468, 69] on link "الدعوات الخاصة الدعوات الخاصة 1" at bounding box center [466, 66] width 91 height 15
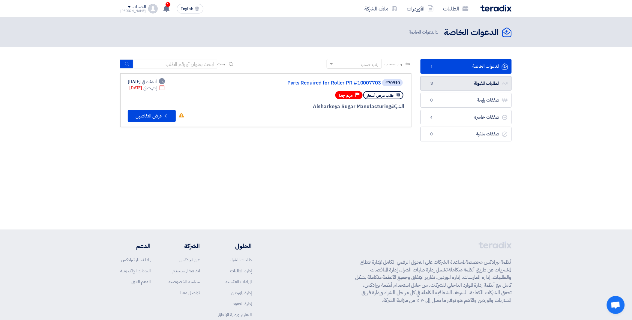
click at [482, 85] on link "الطلبات المقبولة الطلبات المقبولة 3" at bounding box center [466, 83] width 91 height 15
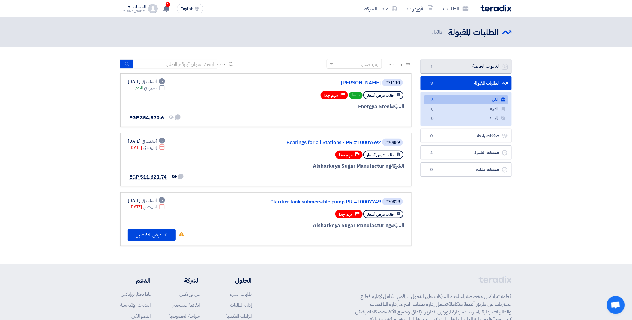
click at [468, 67] on link "الدعوات الخاصة الدعوات الخاصة 1" at bounding box center [466, 66] width 91 height 15
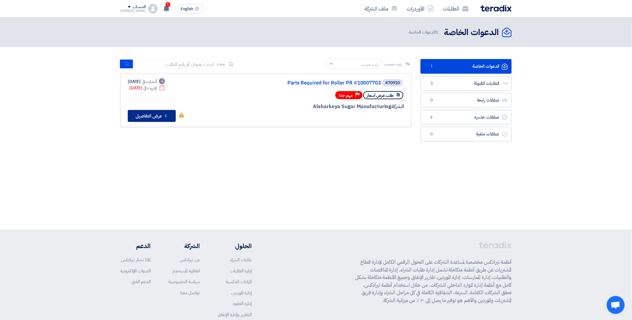
click at [158, 118] on button "Check details عرض التفاصيل" at bounding box center [152, 116] width 48 height 12
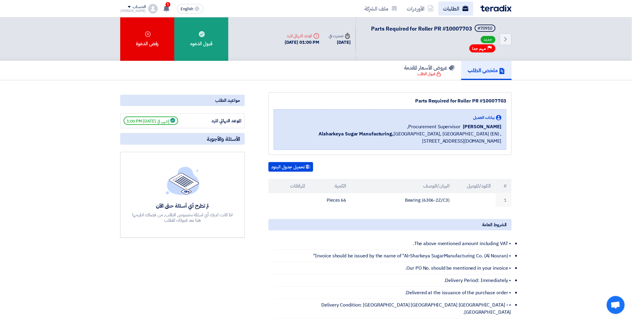
click at [453, 8] on link "الطلبات" at bounding box center [456, 9] width 35 height 14
